Goal: Transaction & Acquisition: Purchase product/service

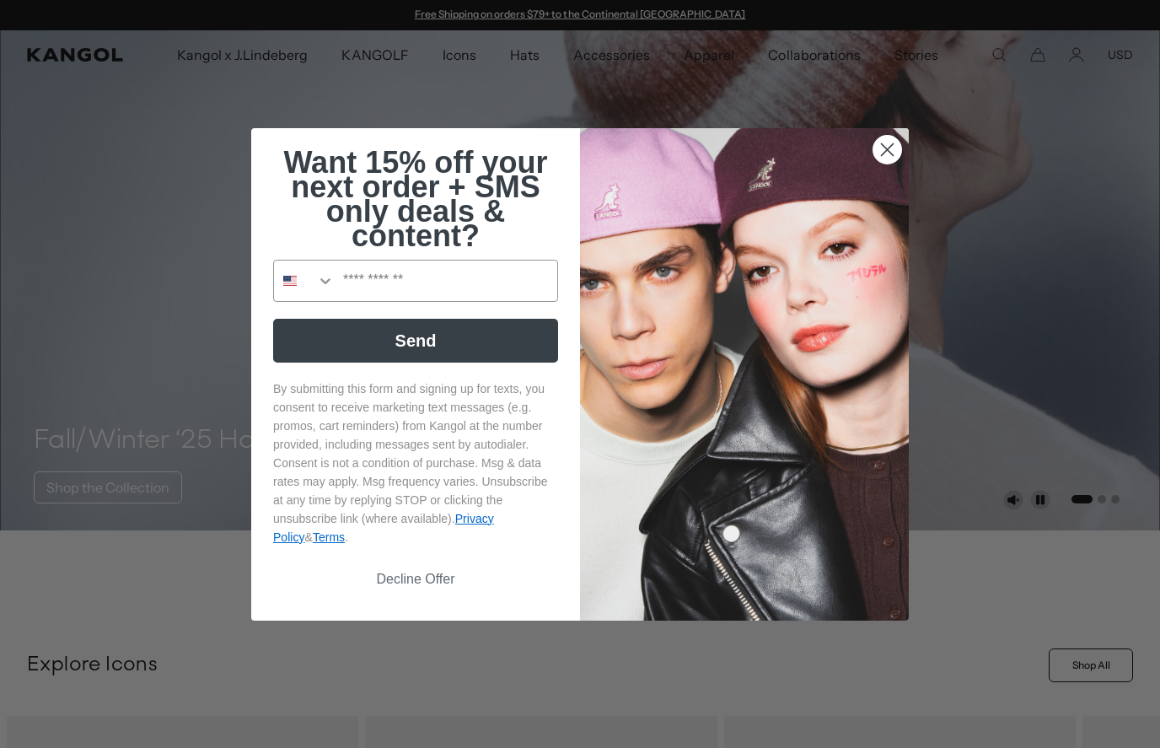
click at [883, 154] on circle "Close dialog" at bounding box center [887, 149] width 28 height 28
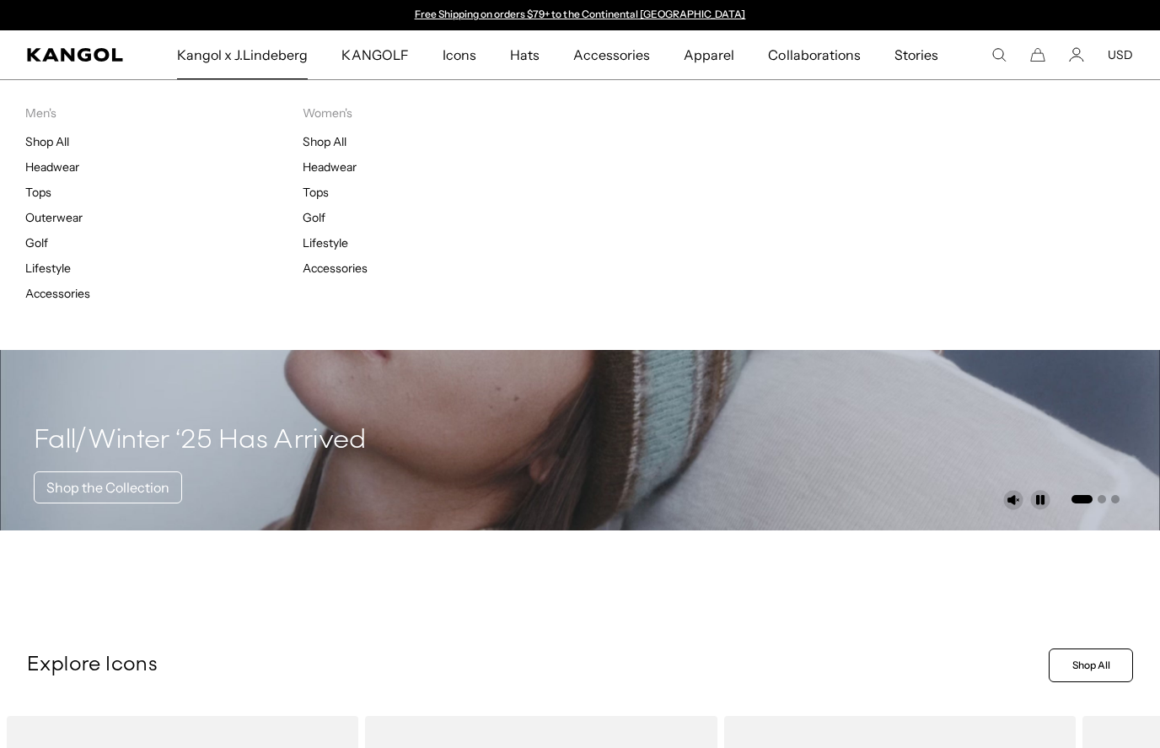
click at [46, 131] on li "Men's Shop All Headwear Tops Outerwear Golf Lifestyle Accessories" at bounding box center [163, 206] width 277 height 202
click at [50, 147] on link "Shop All" at bounding box center [47, 141] width 44 height 15
click at [52, 136] on link "Shop All" at bounding box center [47, 141] width 44 height 15
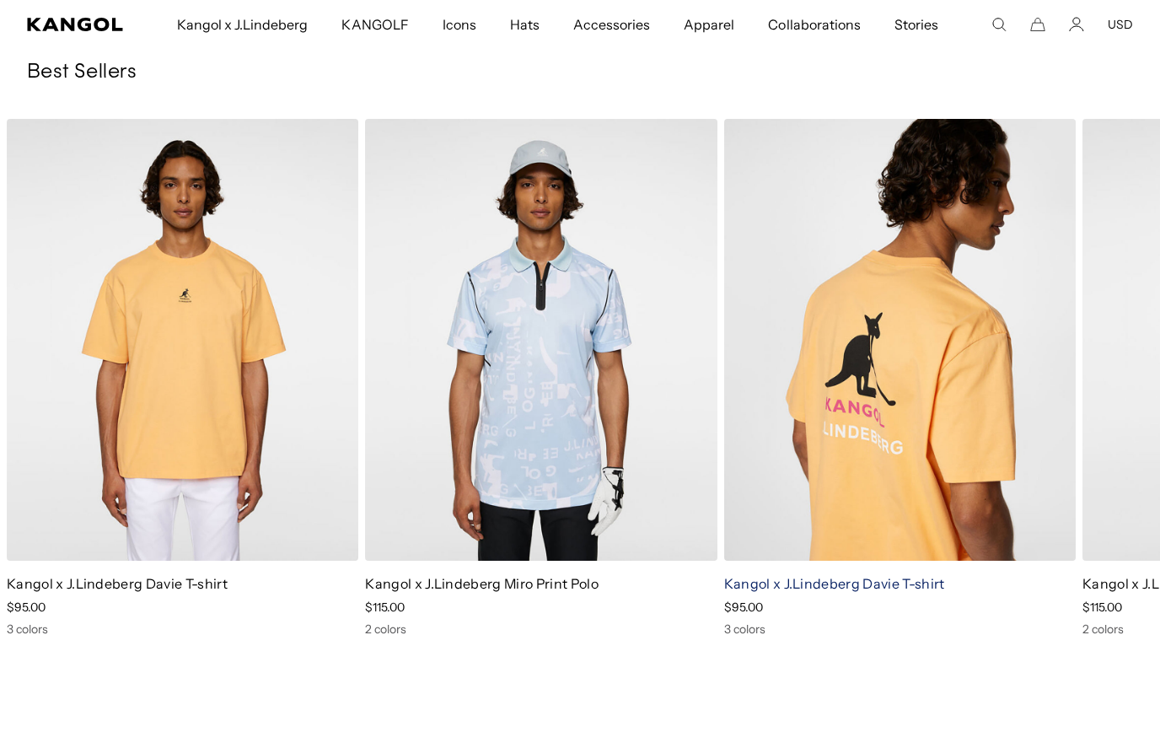
click at [795, 575] on link "Kangol x J.Lindeberg Davie T-shirt" at bounding box center [834, 583] width 221 height 17
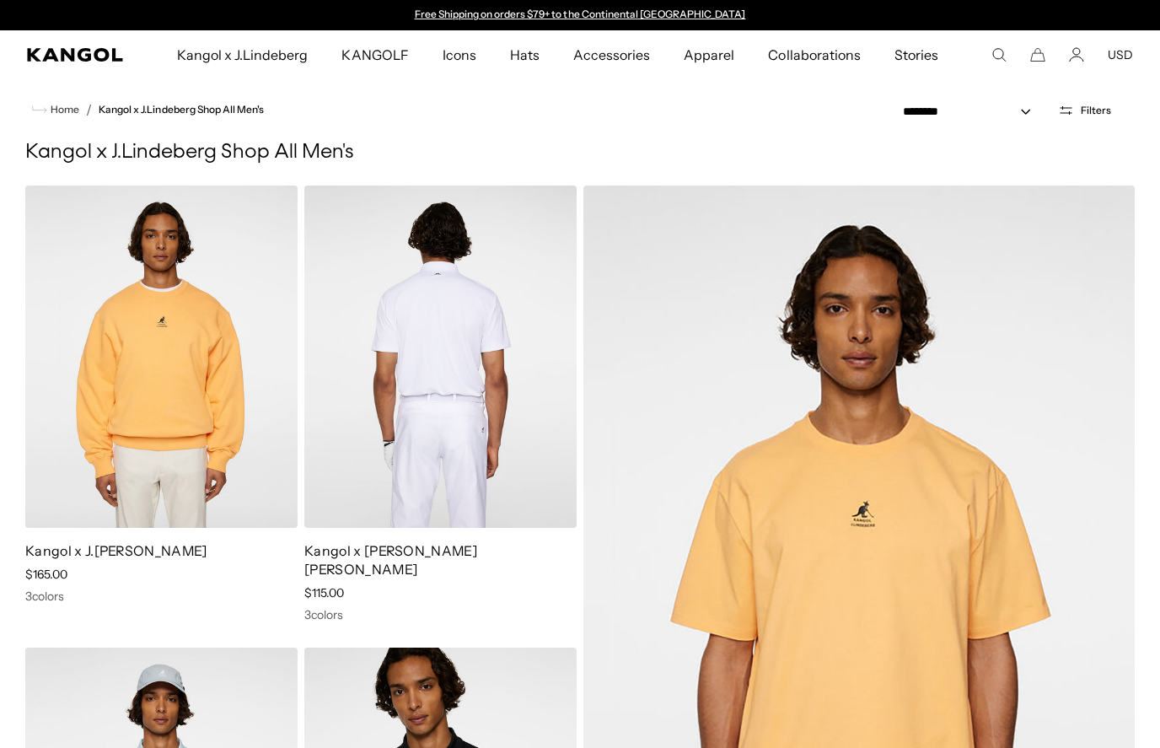
click at [358, 558] on link "Kangol x [PERSON_NAME] [PERSON_NAME]" at bounding box center [390, 559] width 173 height 35
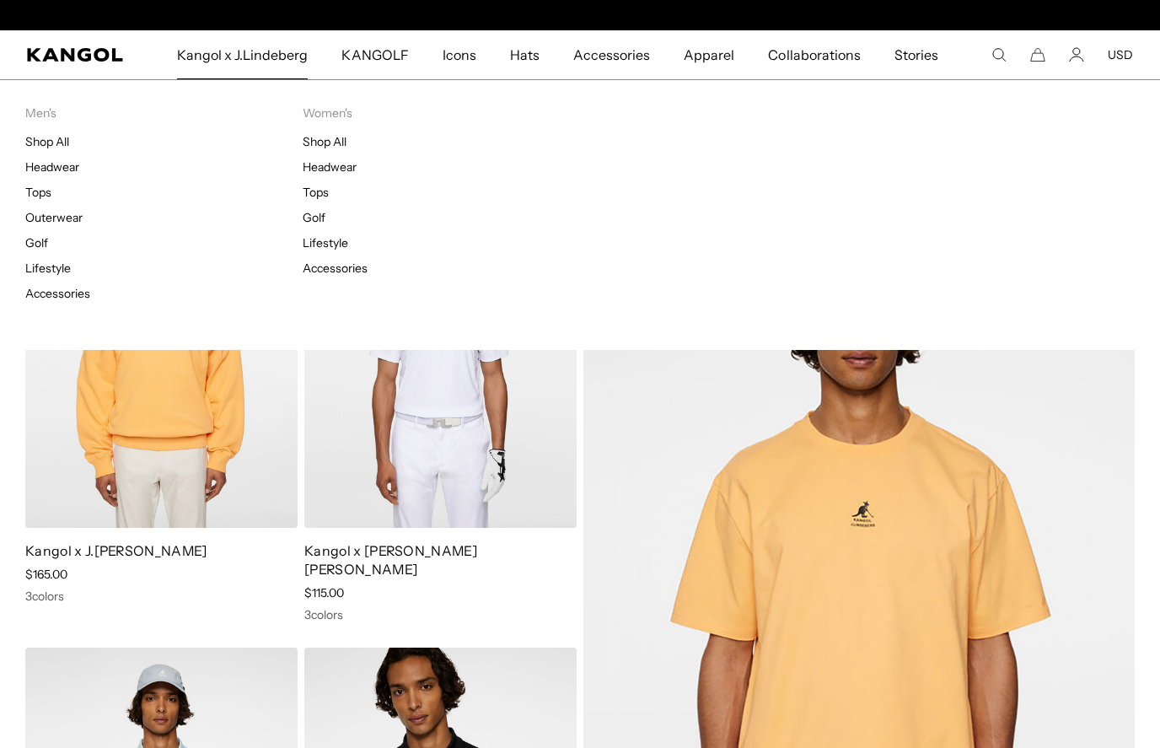
scroll to position [0, 347]
click at [39, 249] on link "Golf" at bounding box center [36, 242] width 23 height 15
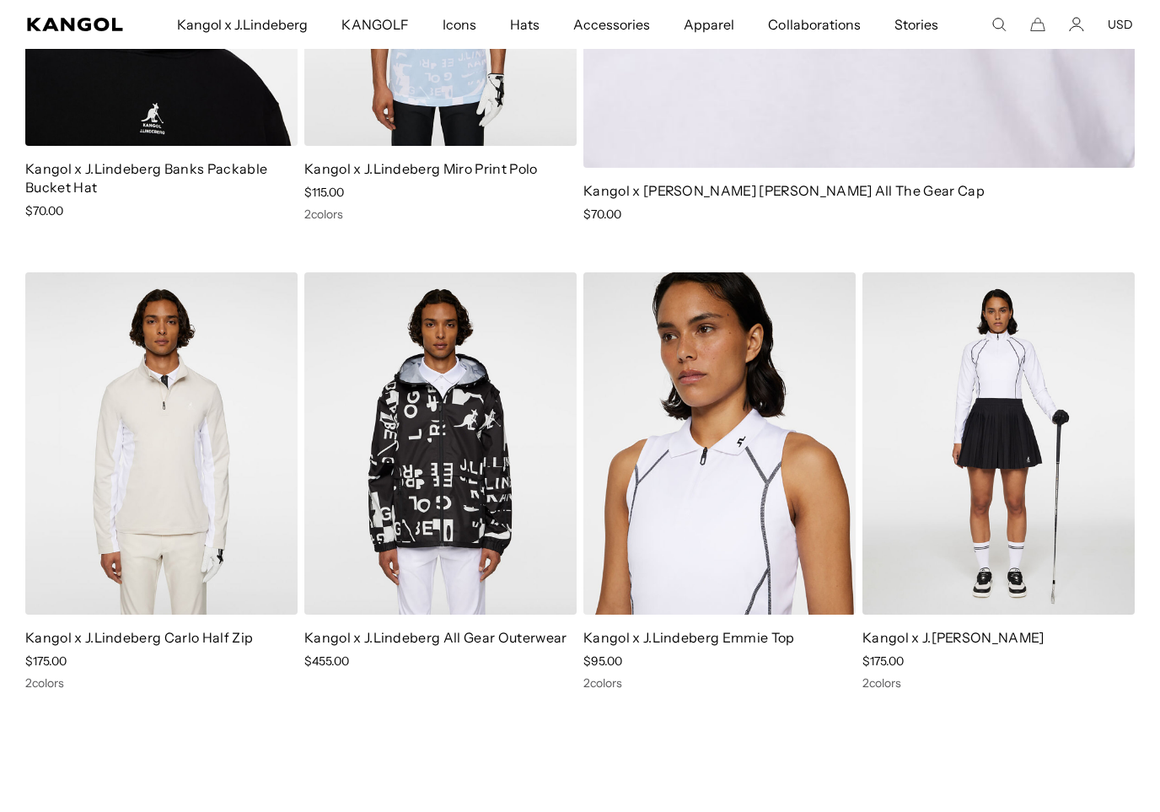
scroll to position [871, 0]
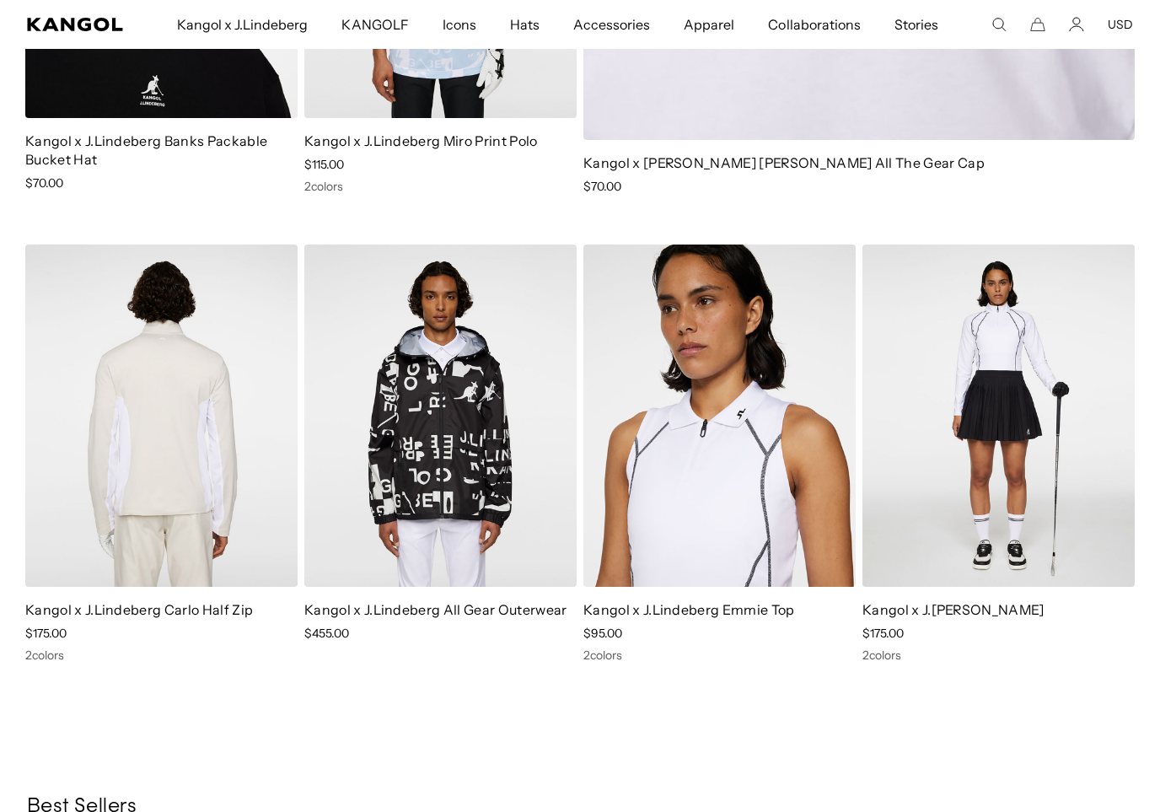
click at [116, 482] on img at bounding box center [161, 415] width 272 height 342
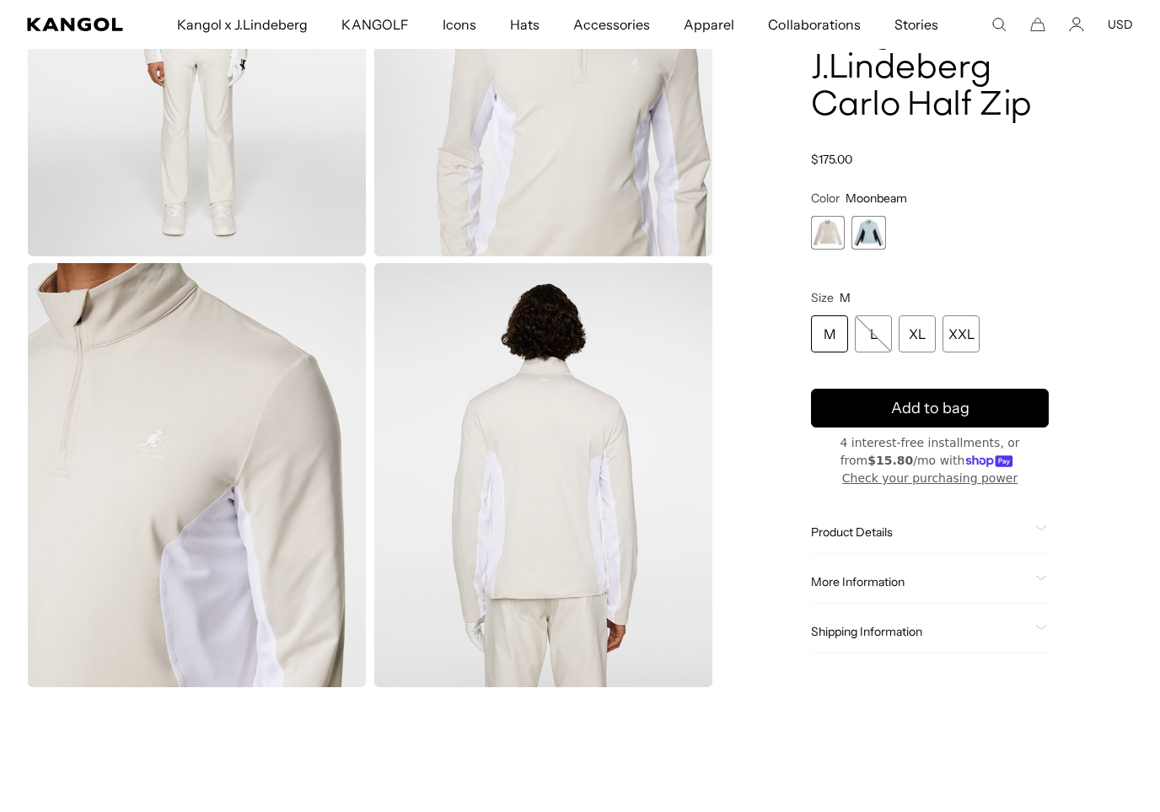
scroll to position [840, 0]
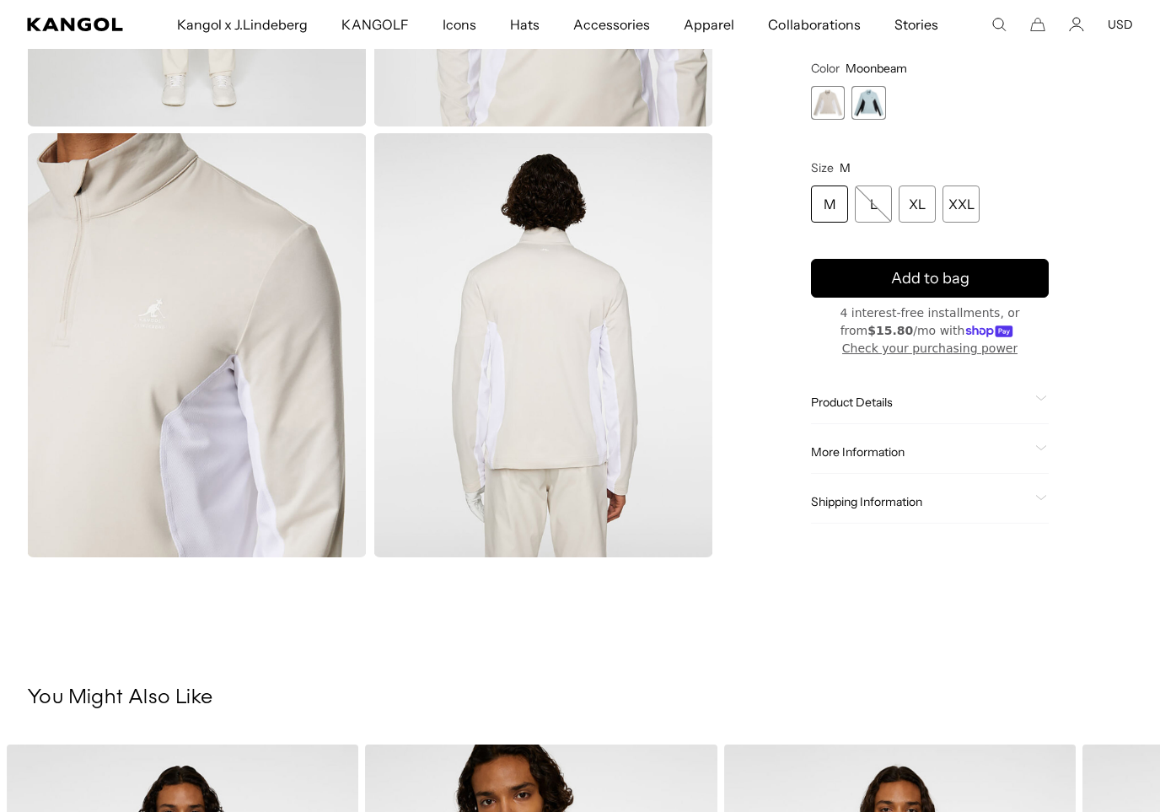
click at [184, 404] on img "Gallery Viewer" at bounding box center [197, 345] width 340 height 425
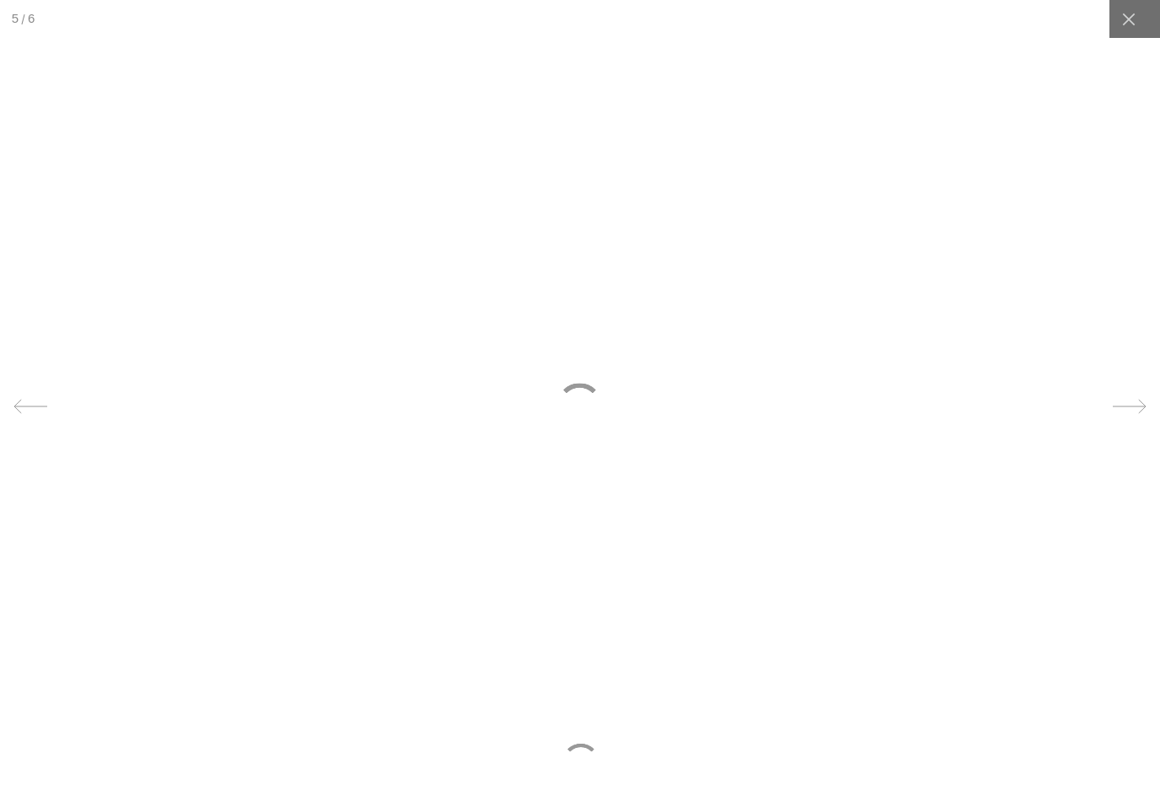
scroll to position [0, 0]
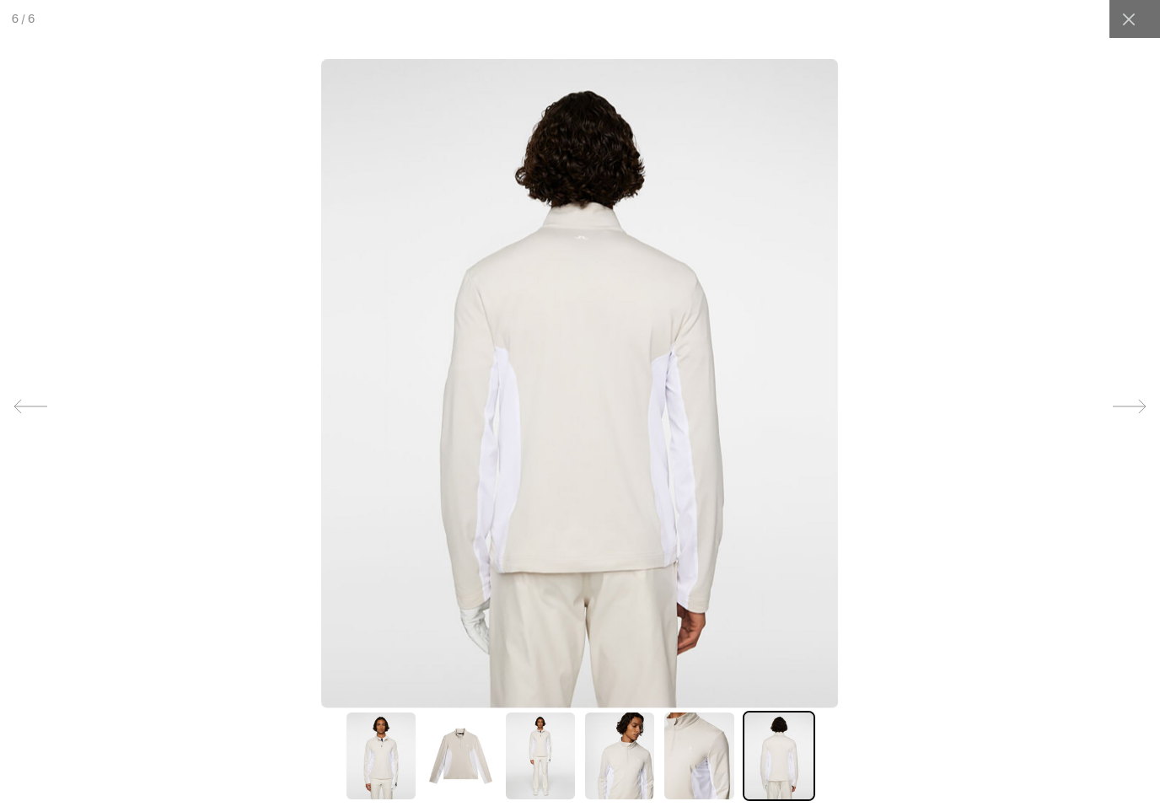
click at [525, 747] on img at bounding box center [540, 756] width 72 height 90
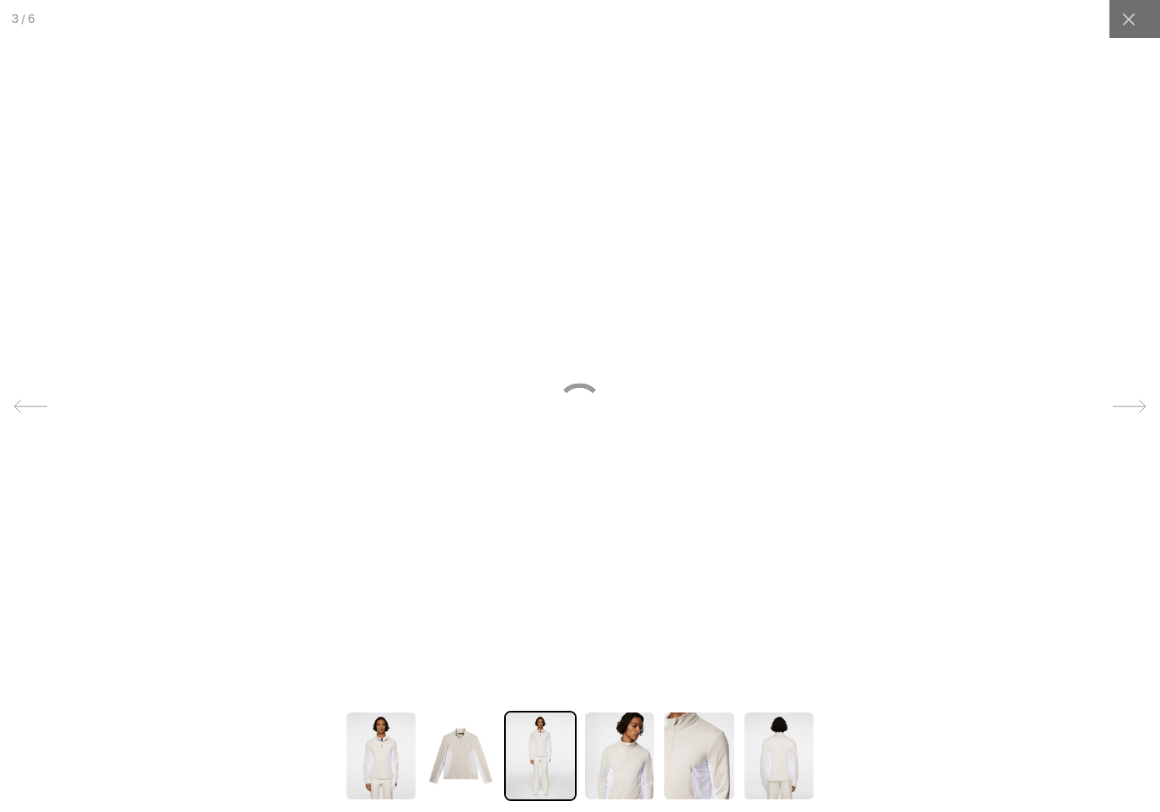
click at [633, 747] on img at bounding box center [619, 756] width 72 height 90
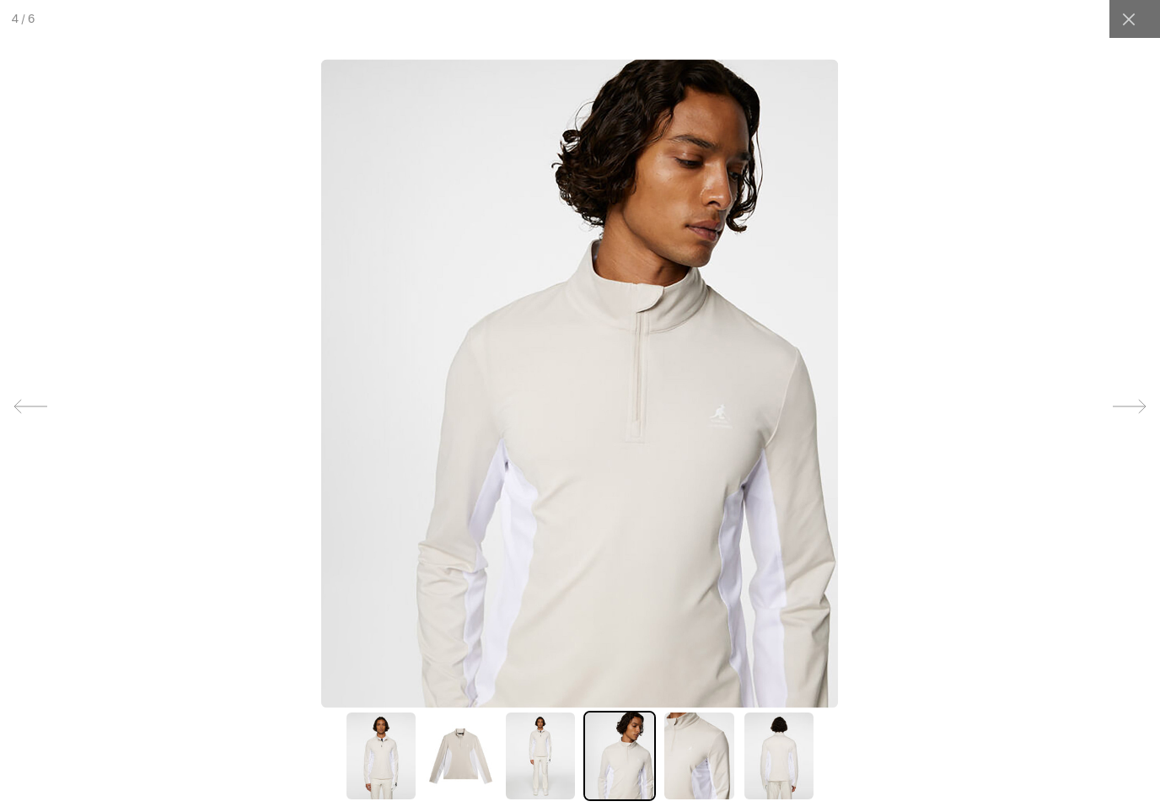
click at [693, 747] on img at bounding box center [699, 756] width 72 height 90
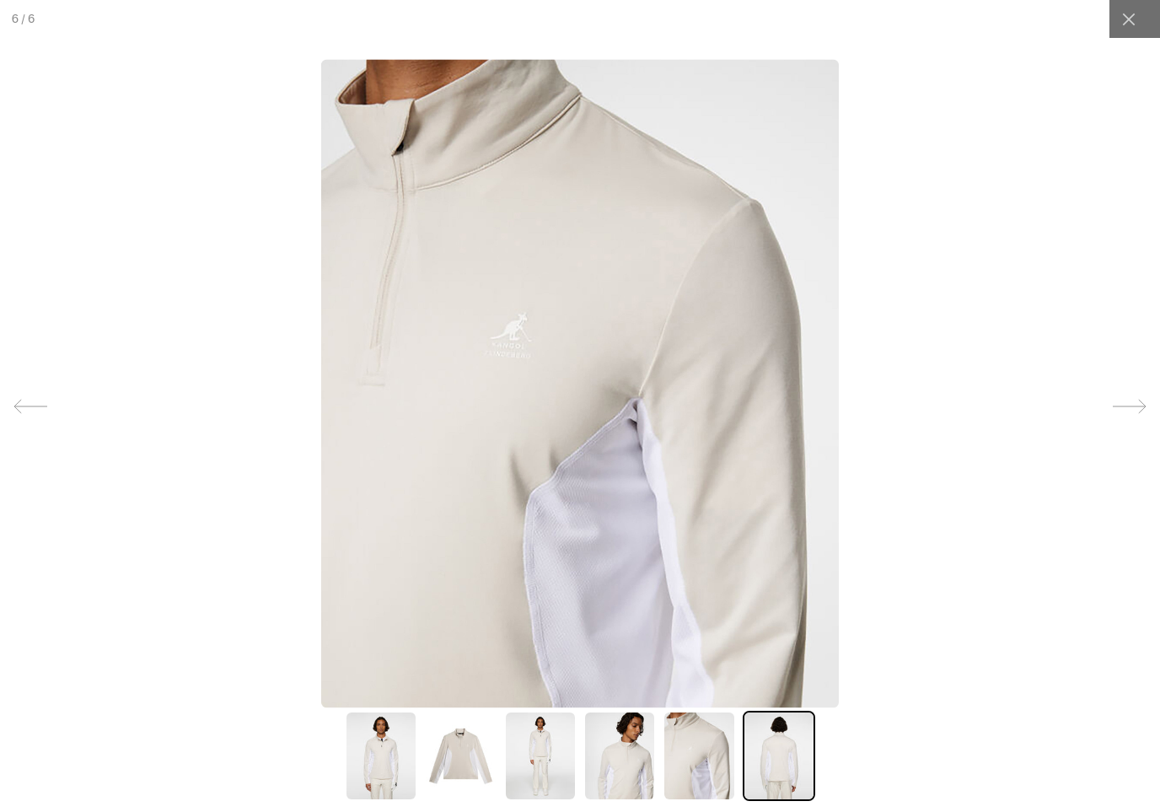
click at [769, 747] on img at bounding box center [779, 756] width 72 height 90
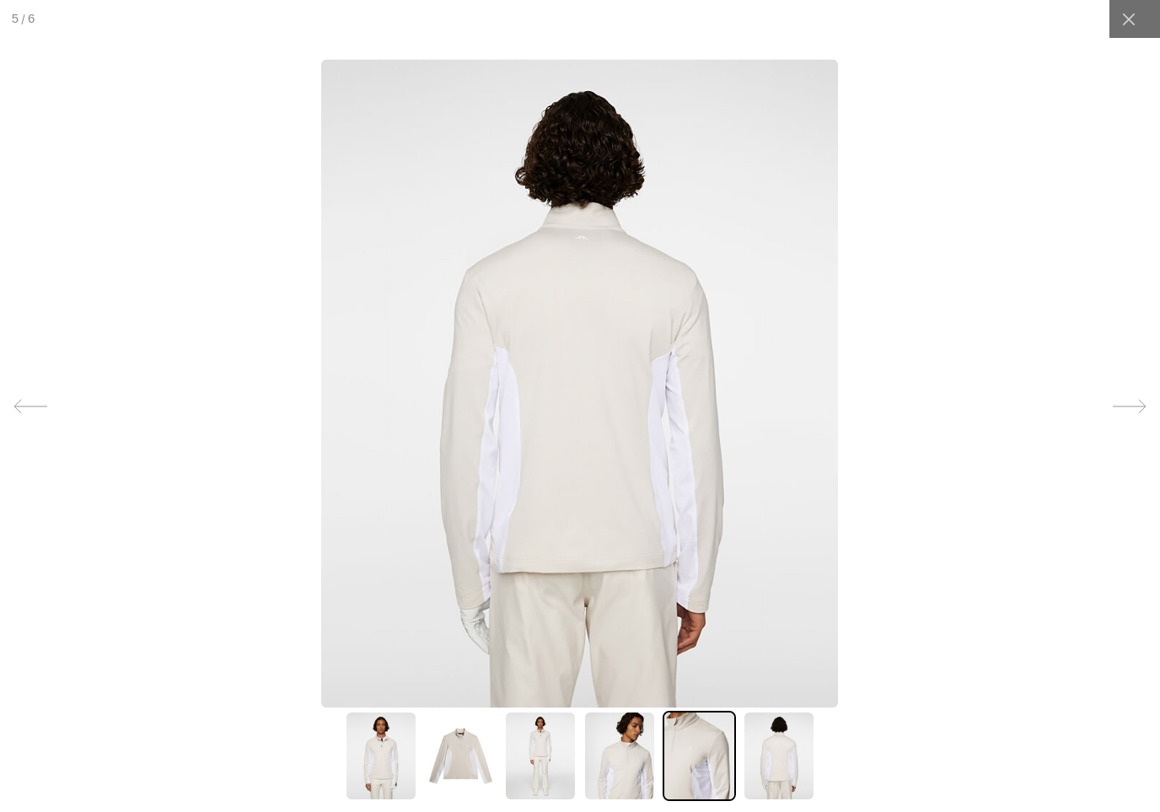
click at [679, 747] on img at bounding box center [699, 756] width 72 height 90
click at [618, 747] on img at bounding box center [619, 756] width 72 height 90
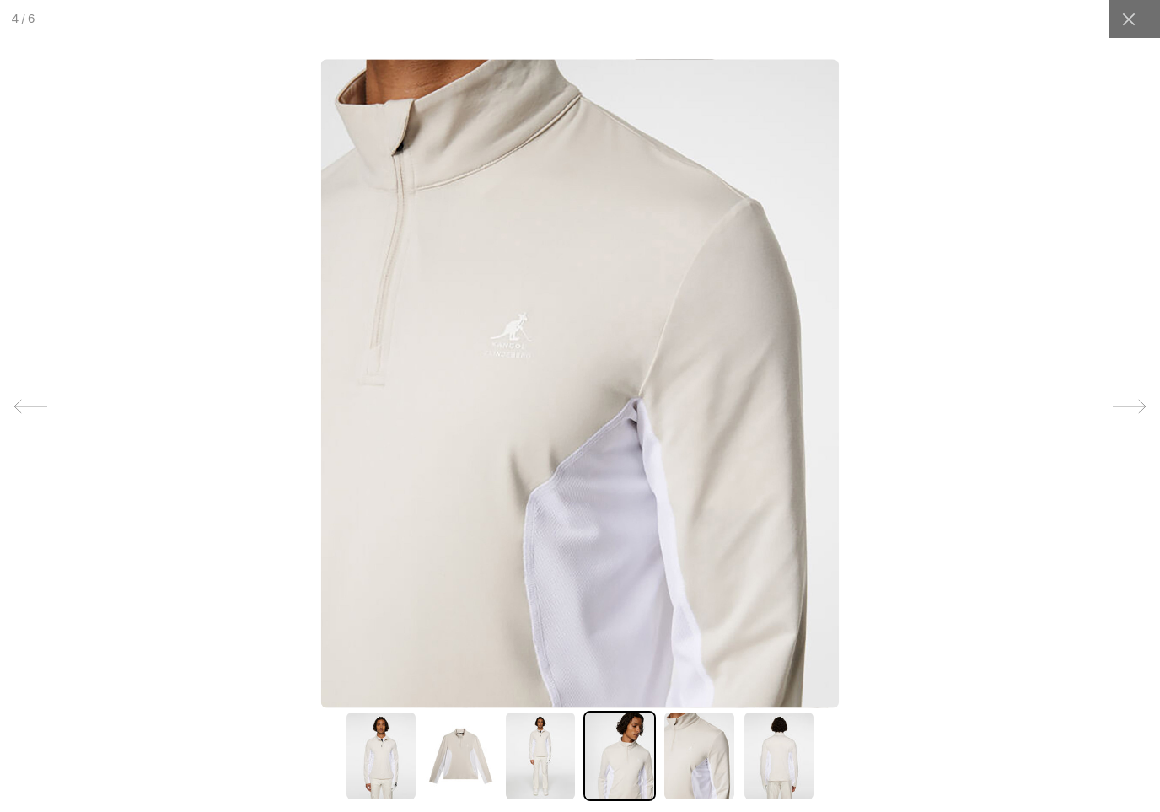
scroll to position [0, 0]
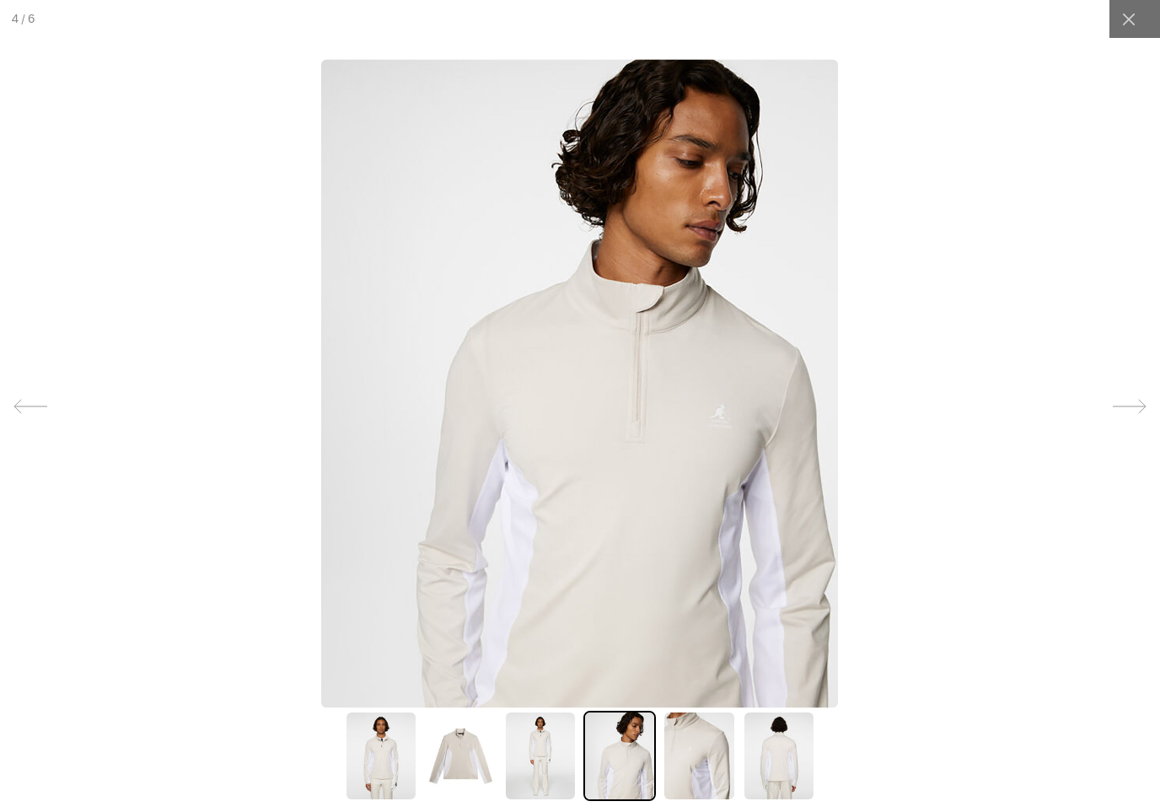
click at [696, 747] on img at bounding box center [699, 756] width 72 height 90
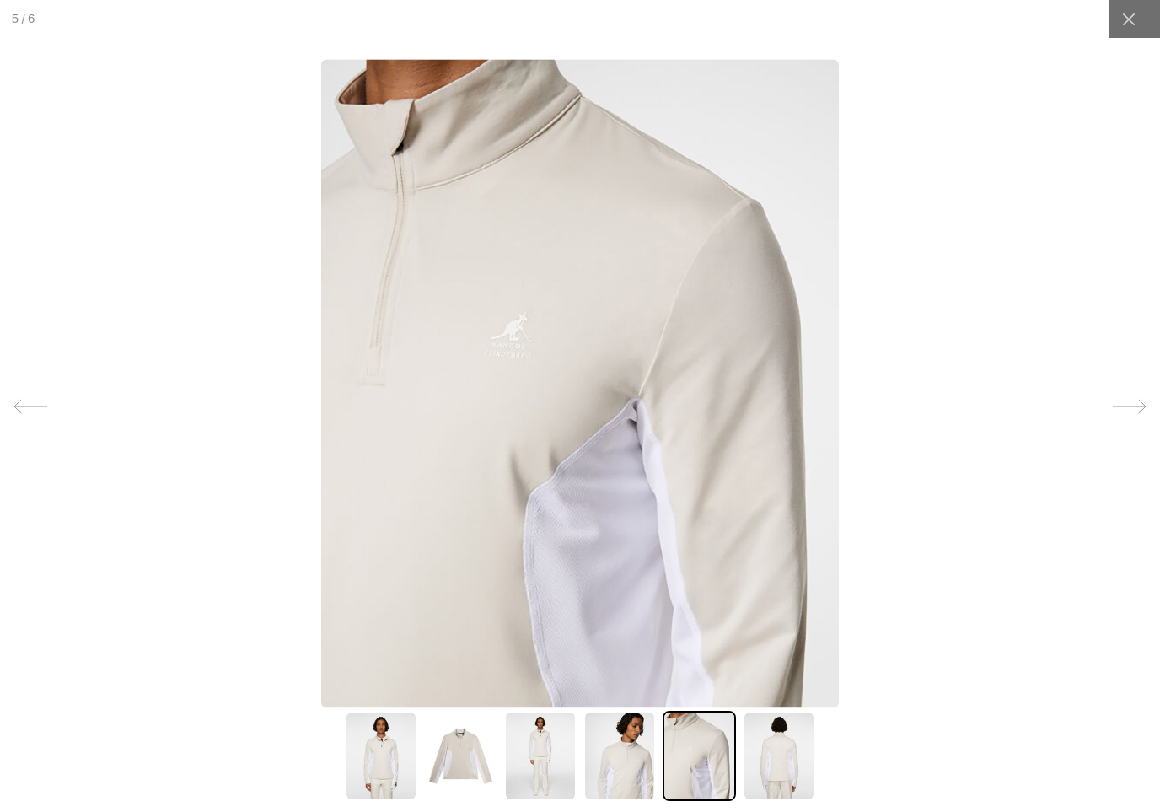
click at [757, 747] on img at bounding box center [779, 756] width 72 height 90
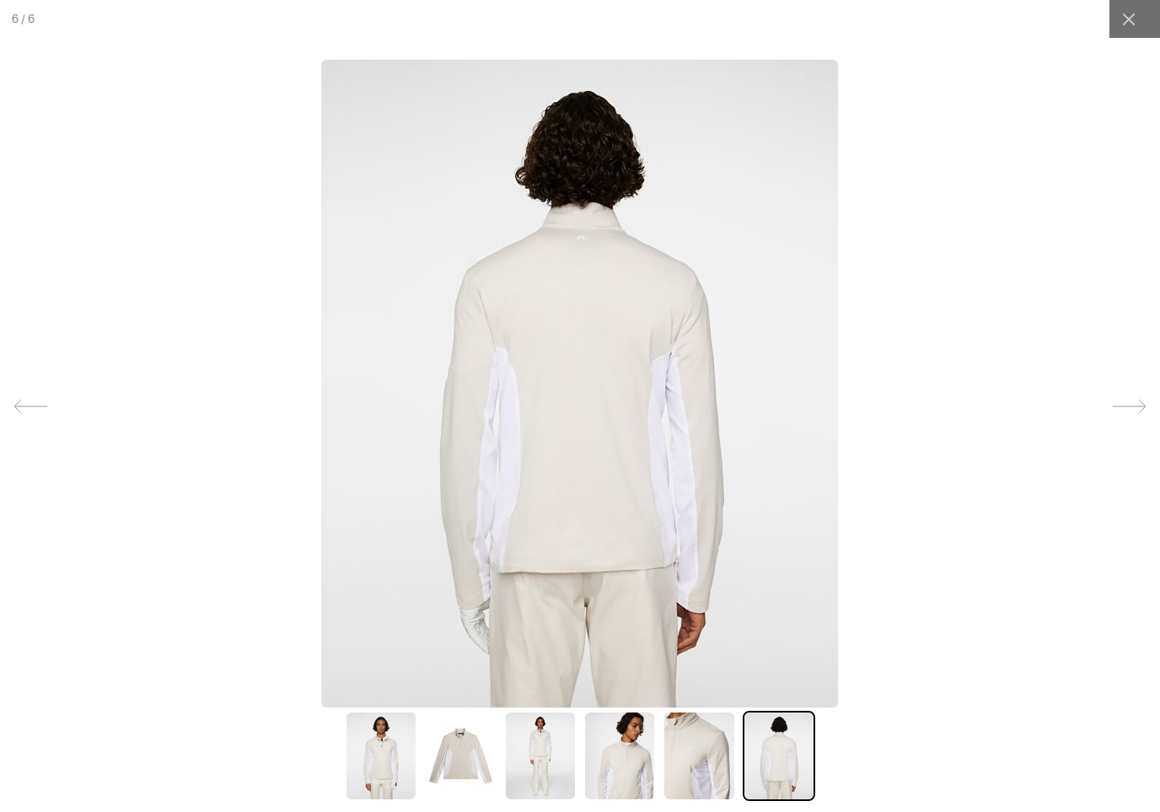
click at [688, 747] on img at bounding box center [699, 756] width 72 height 90
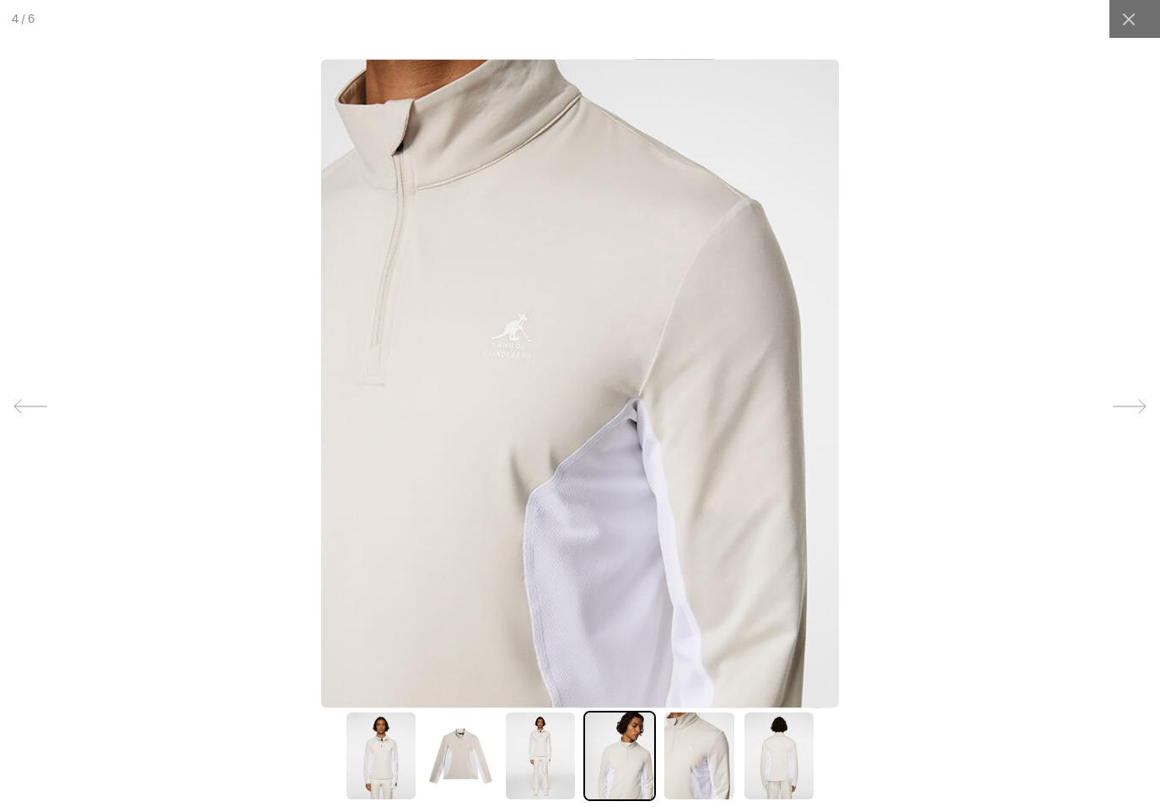
click at [520, 747] on img at bounding box center [540, 756] width 72 height 90
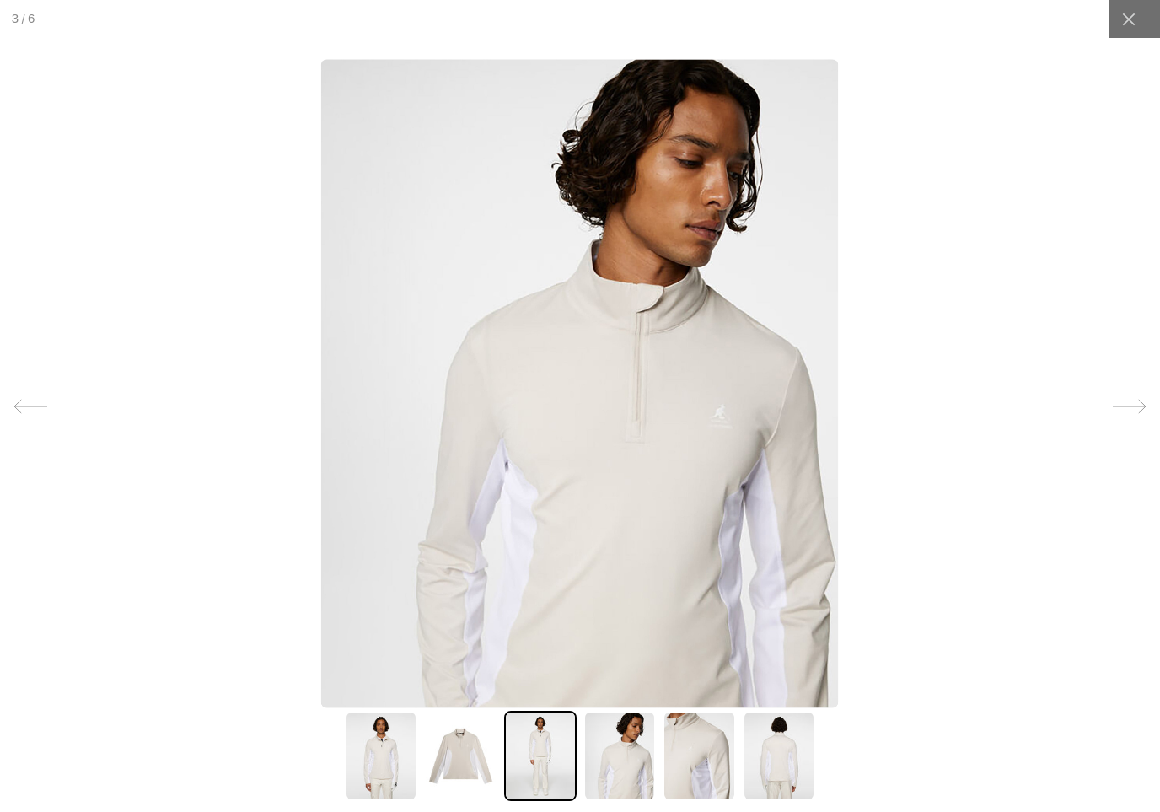
click at [459, 747] on img at bounding box center [460, 756] width 72 height 90
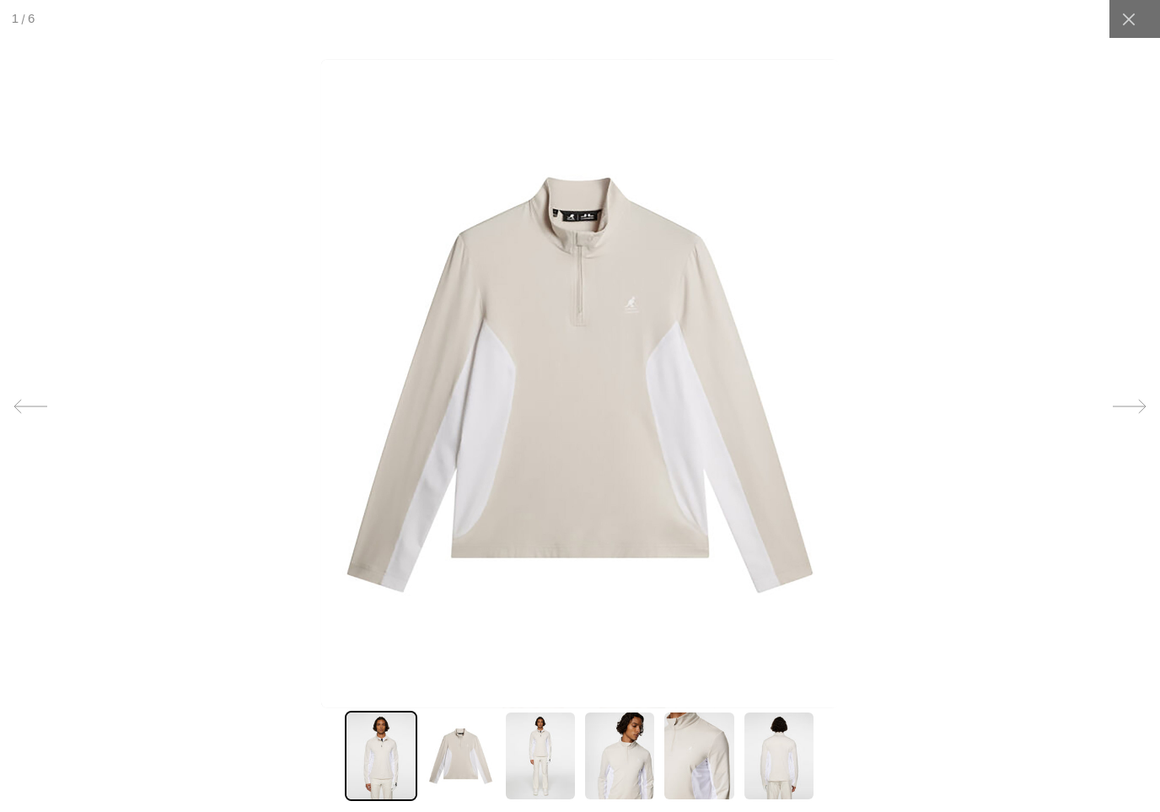
click at [417, 747] on img at bounding box center [381, 756] width 72 height 90
click at [1123, 21] on icon at bounding box center [1128, 19] width 17 height 17
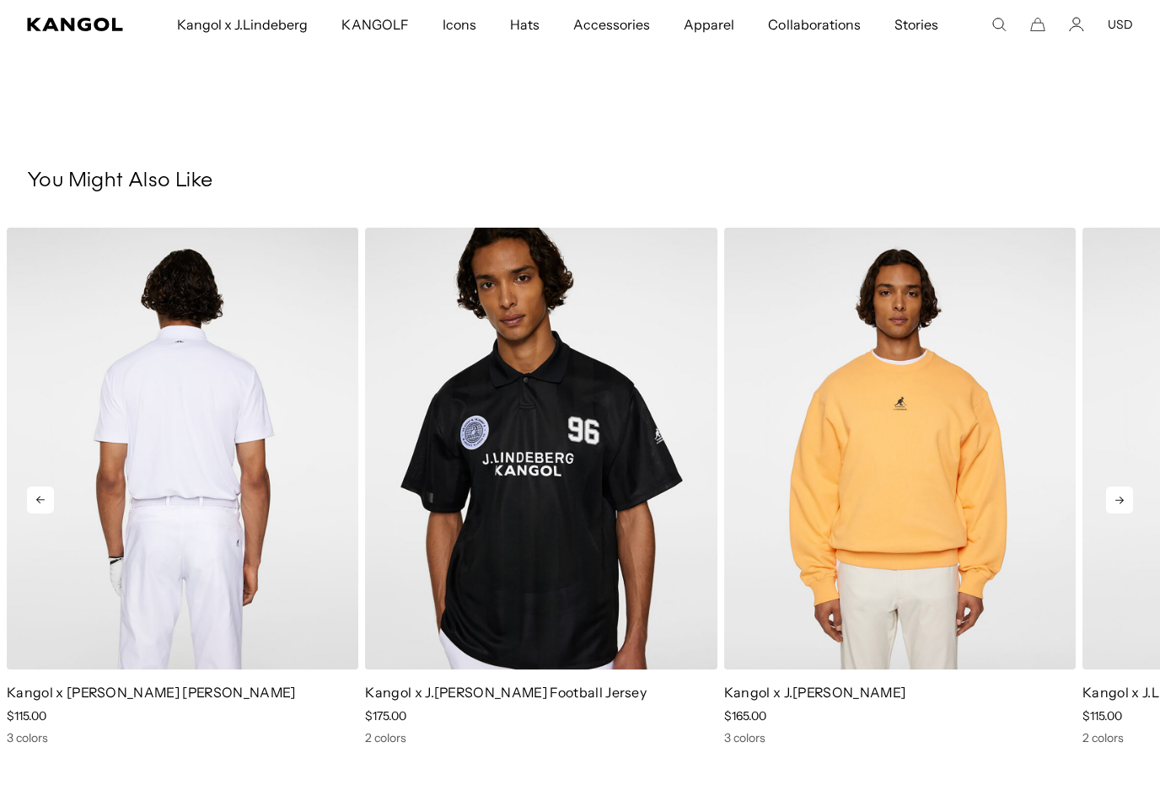
click at [86, 668] on img "1 of 5" at bounding box center [183, 449] width 352 height 442
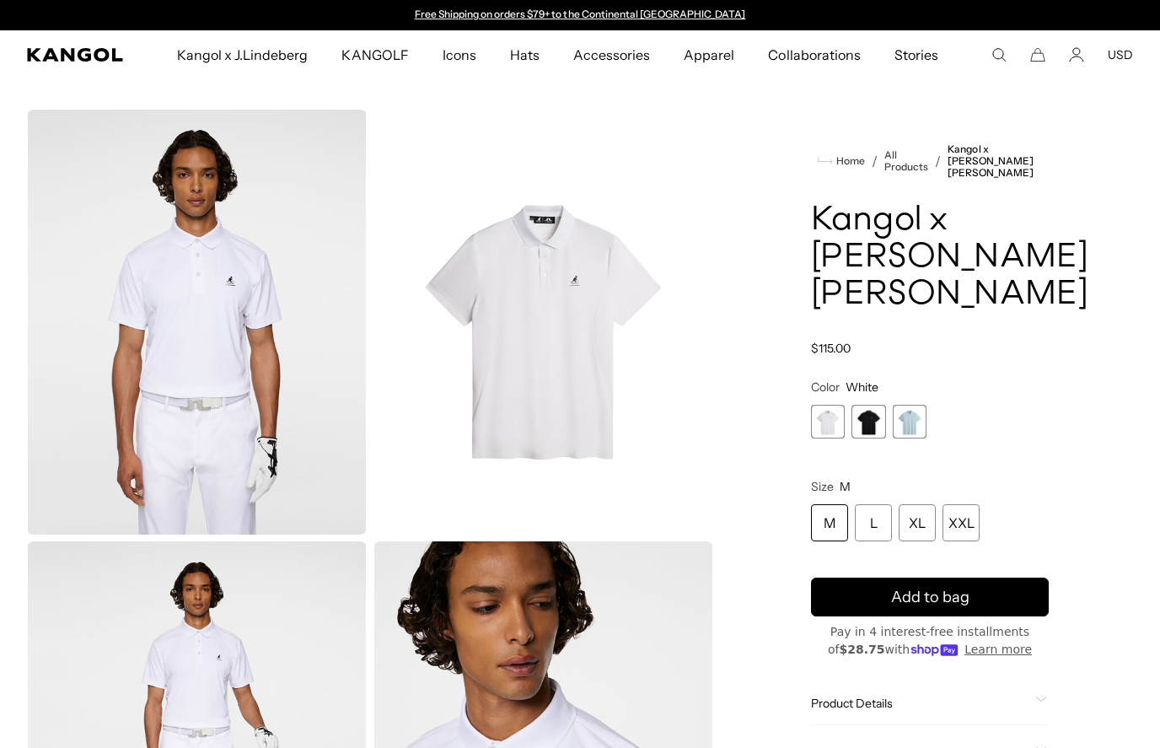
click at [913, 413] on span "3 of 3" at bounding box center [910, 422] width 34 height 34
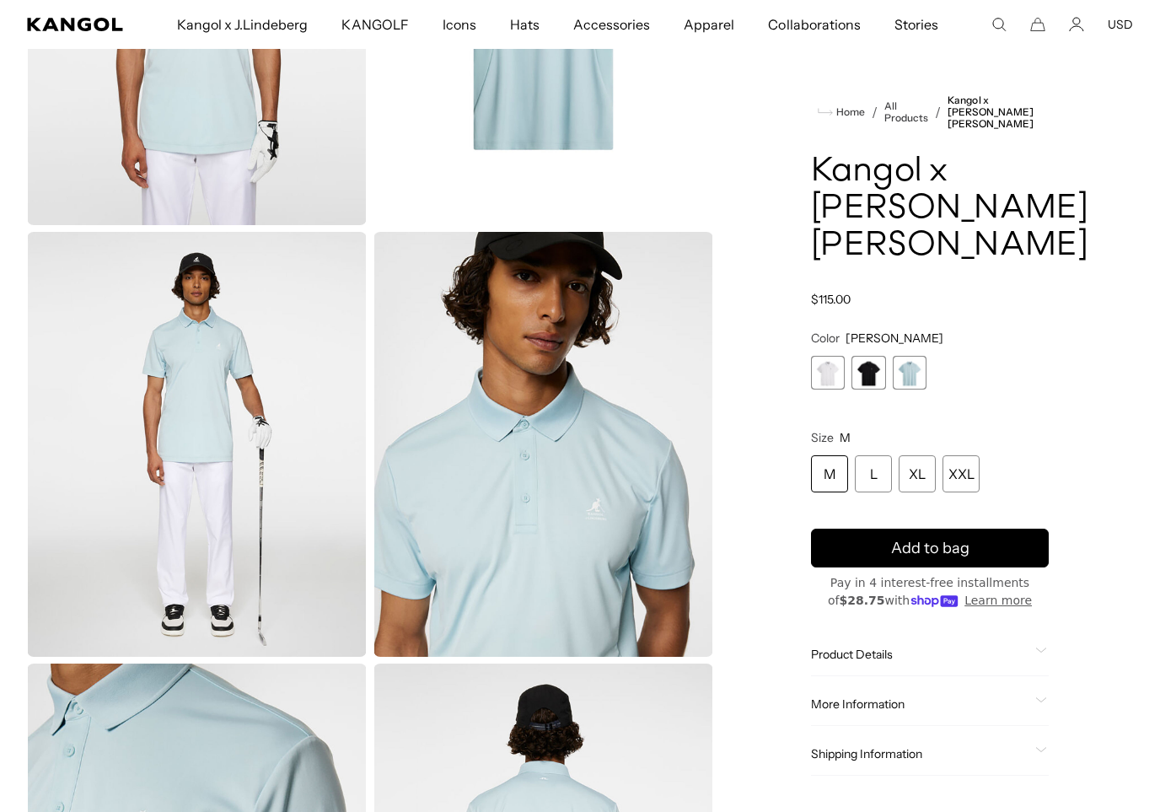
scroll to position [0, 347]
click at [917, 362] on span "3 of 3" at bounding box center [910, 373] width 34 height 34
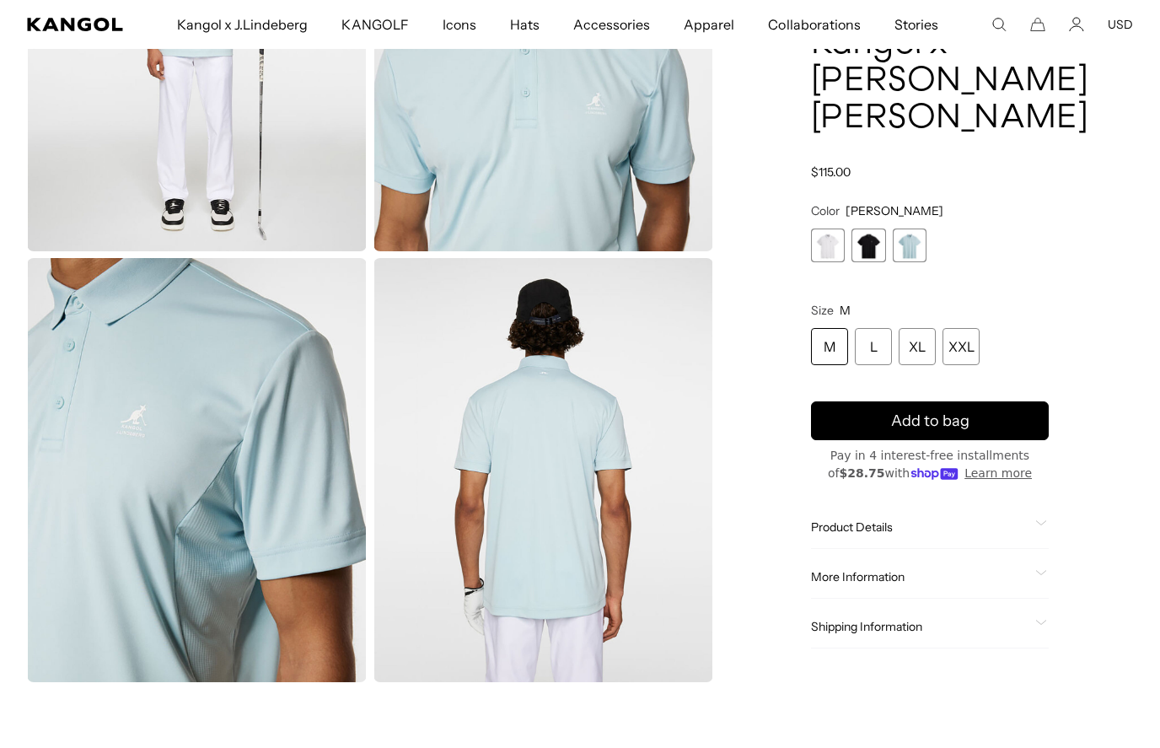
scroll to position [0, 0]
